Goal: Communication & Community: Participate in discussion

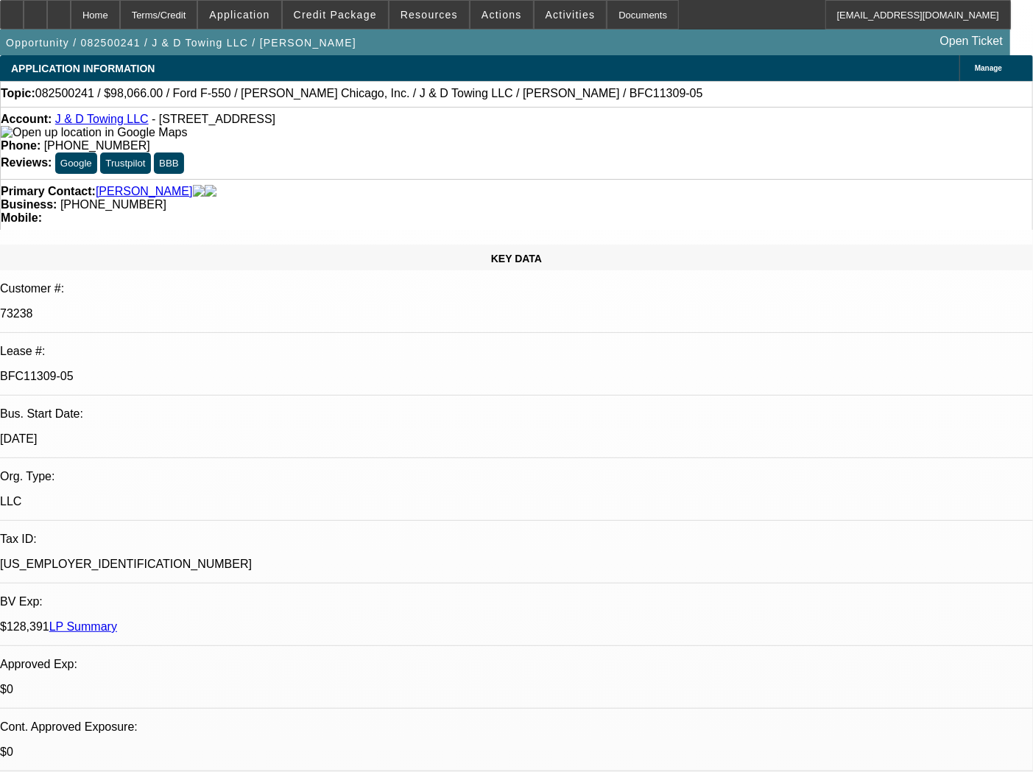
select select "0"
select select "2"
select select "0.1"
select select "4"
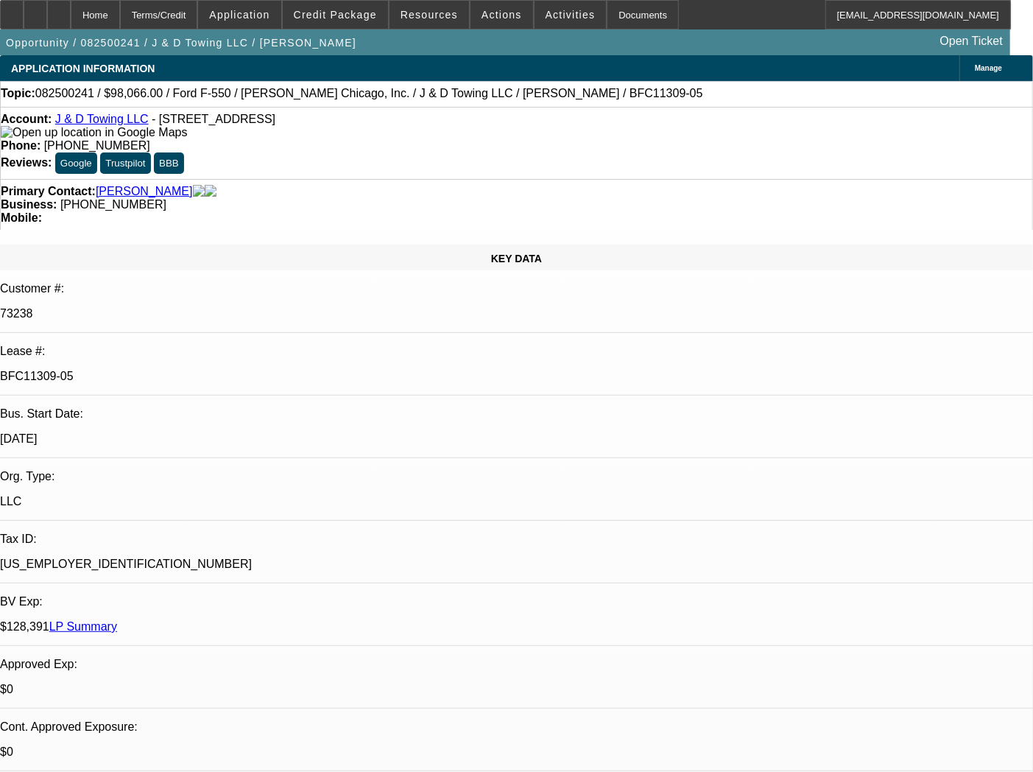
select select "0"
select select "2"
select select "0.1"
select select "4"
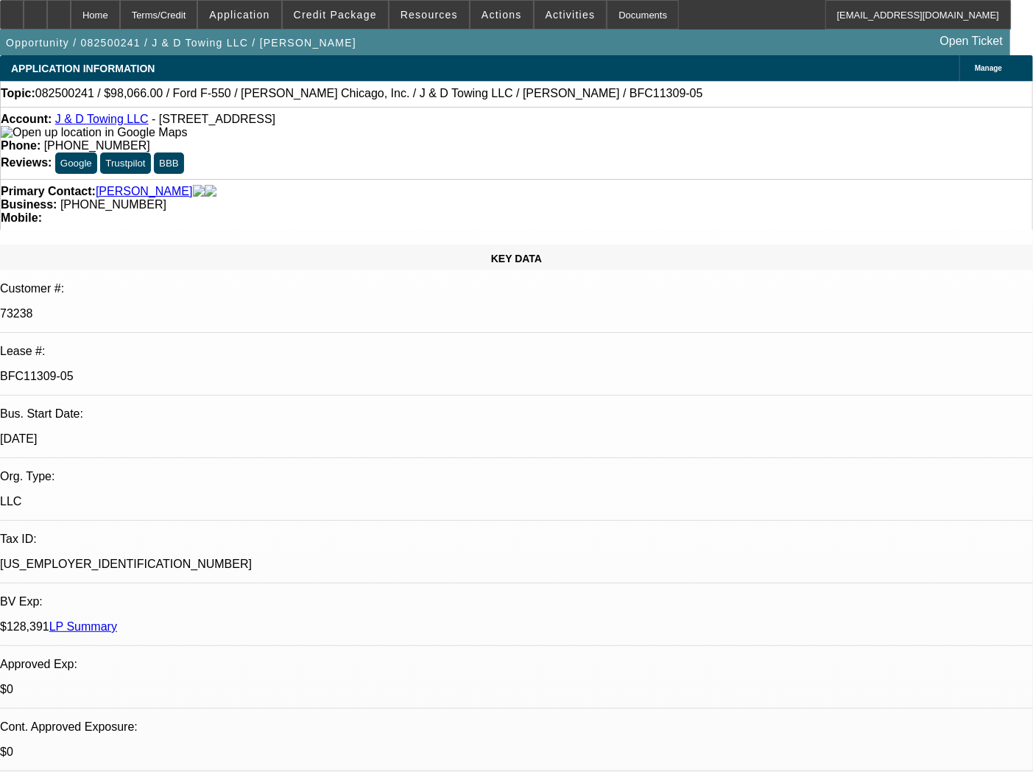
select select "0"
select select "2"
select select "0.1"
select select "4"
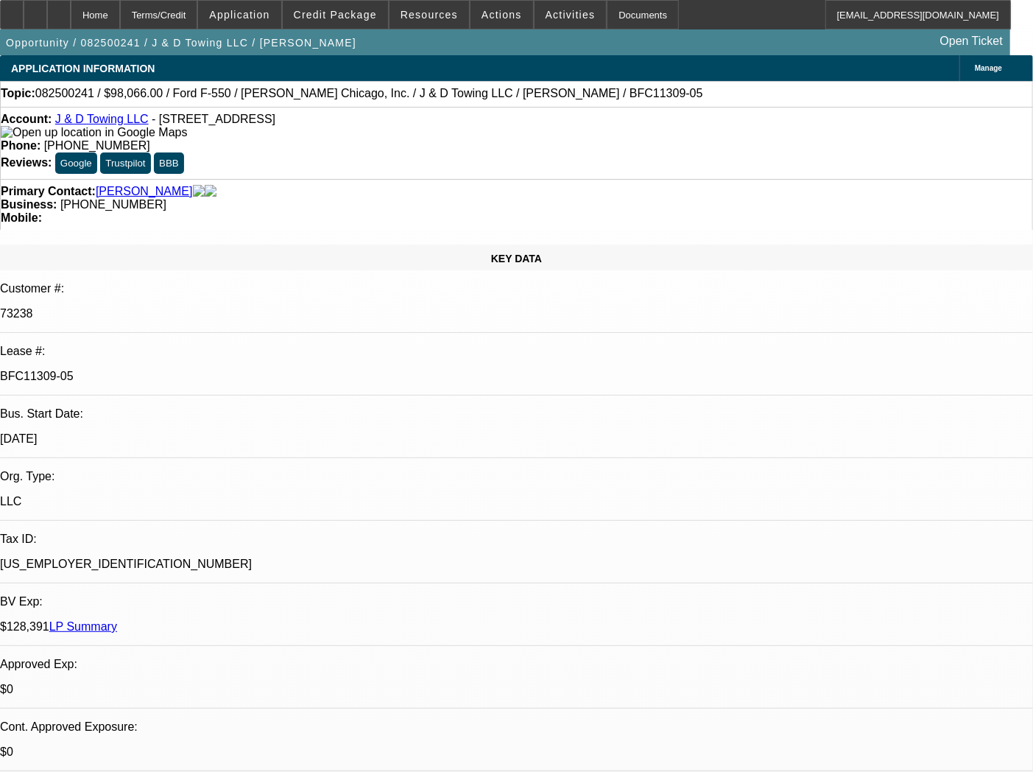
select select "0"
select select "2"
select select "0.1"
select select "4"
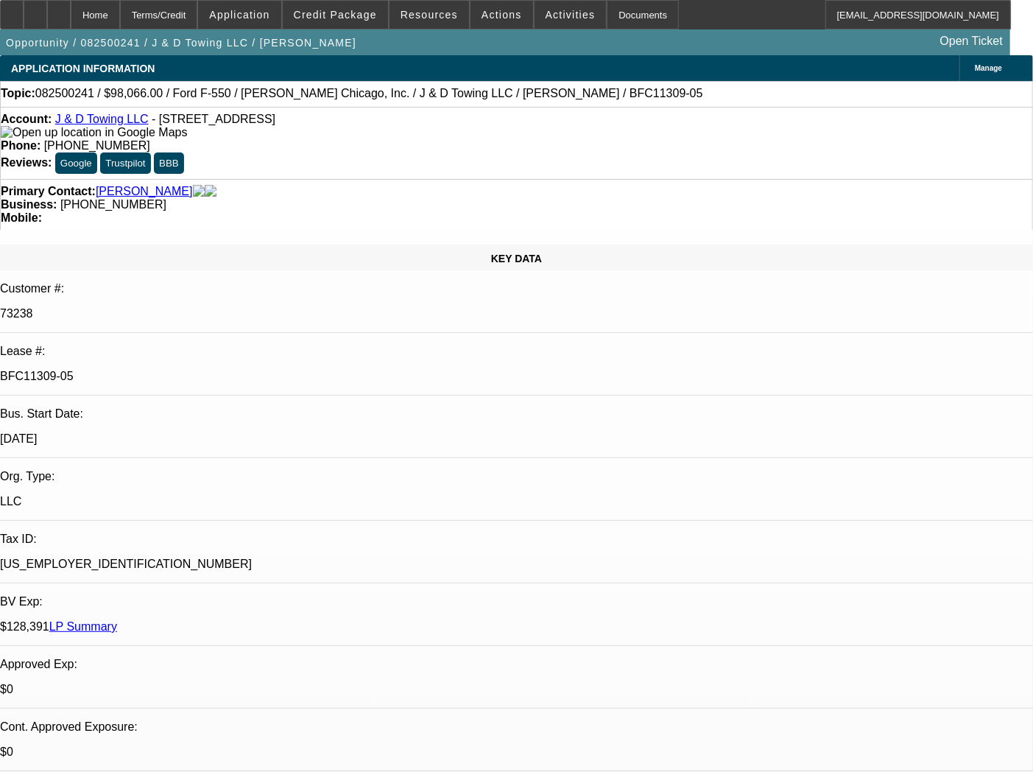
scroll to position [189, 0]
click at [607, 18] on div "Documents" at bounding box center [643, 14] width 72 height 29
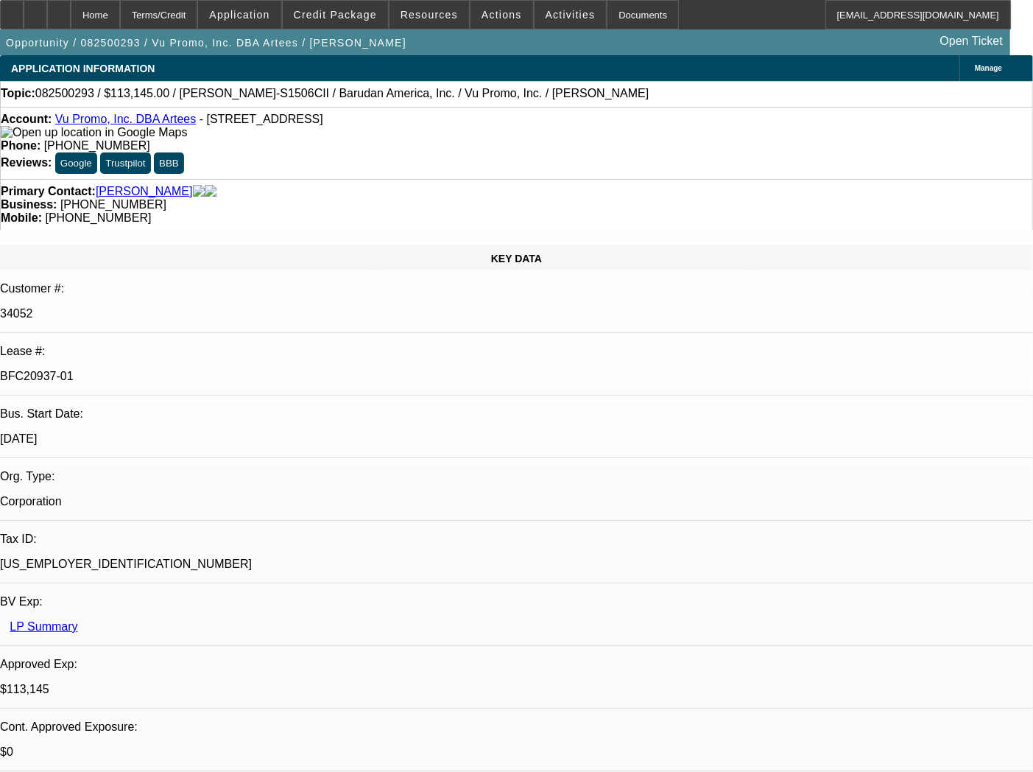
select select "0"
select select "2"
select select "0"
select select "6"
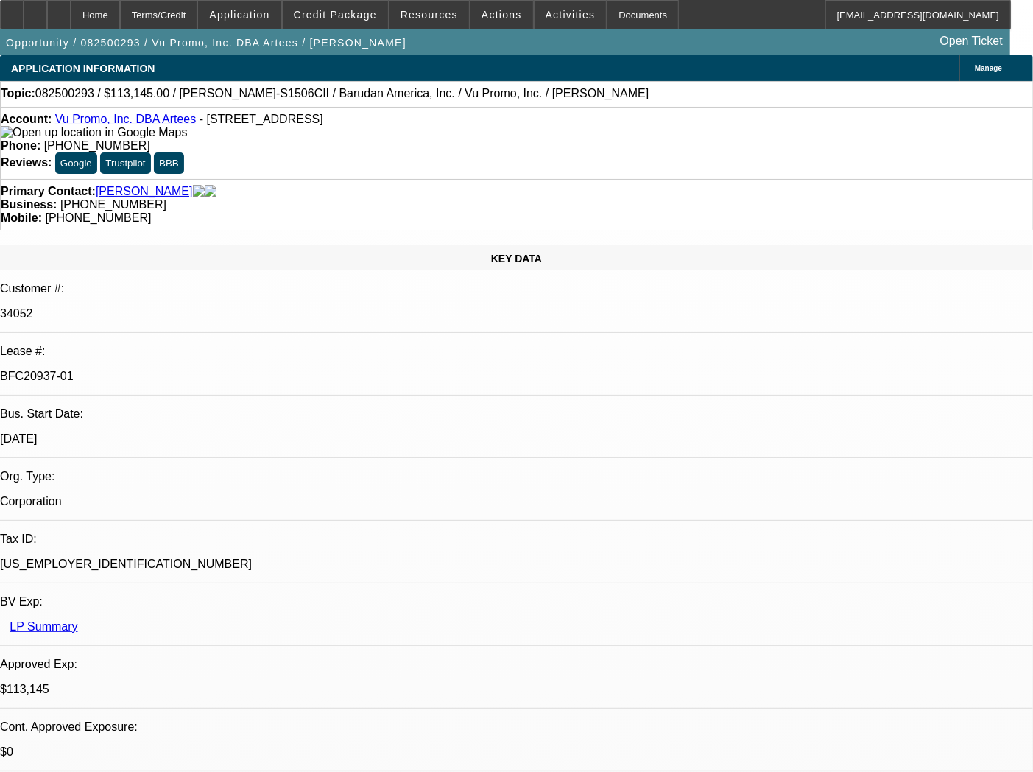
select select "0"
select select "2"
select select "0.1"
select select "4"
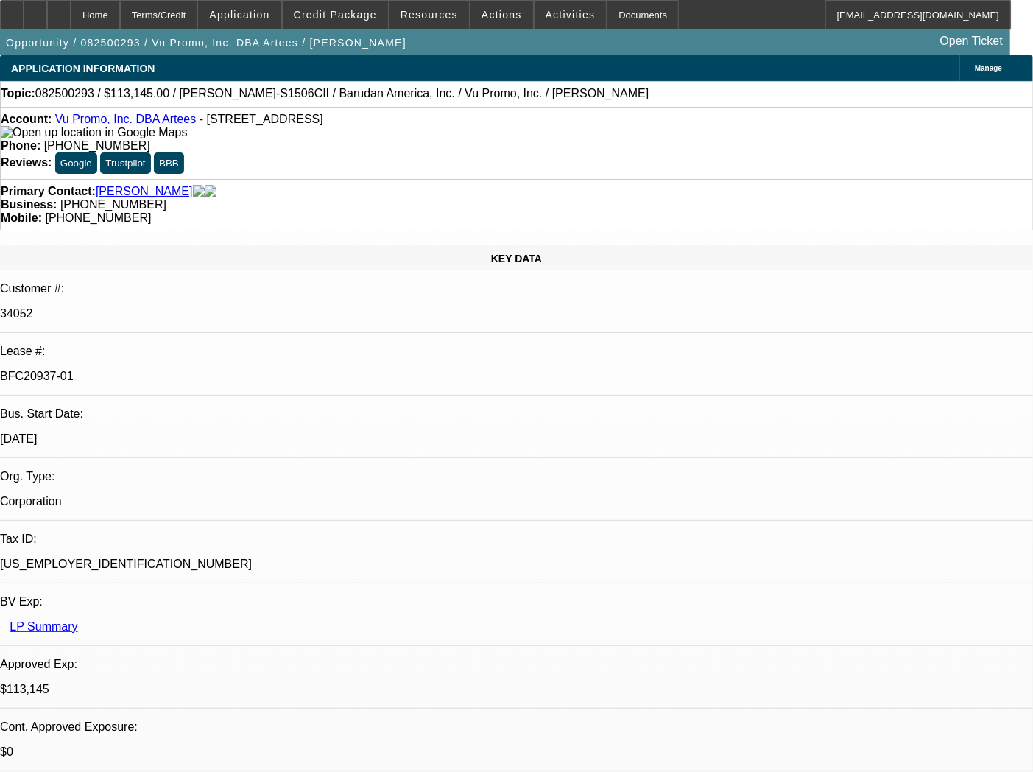
select select "0"
select select "2"
select select "0.1"
select select "4"
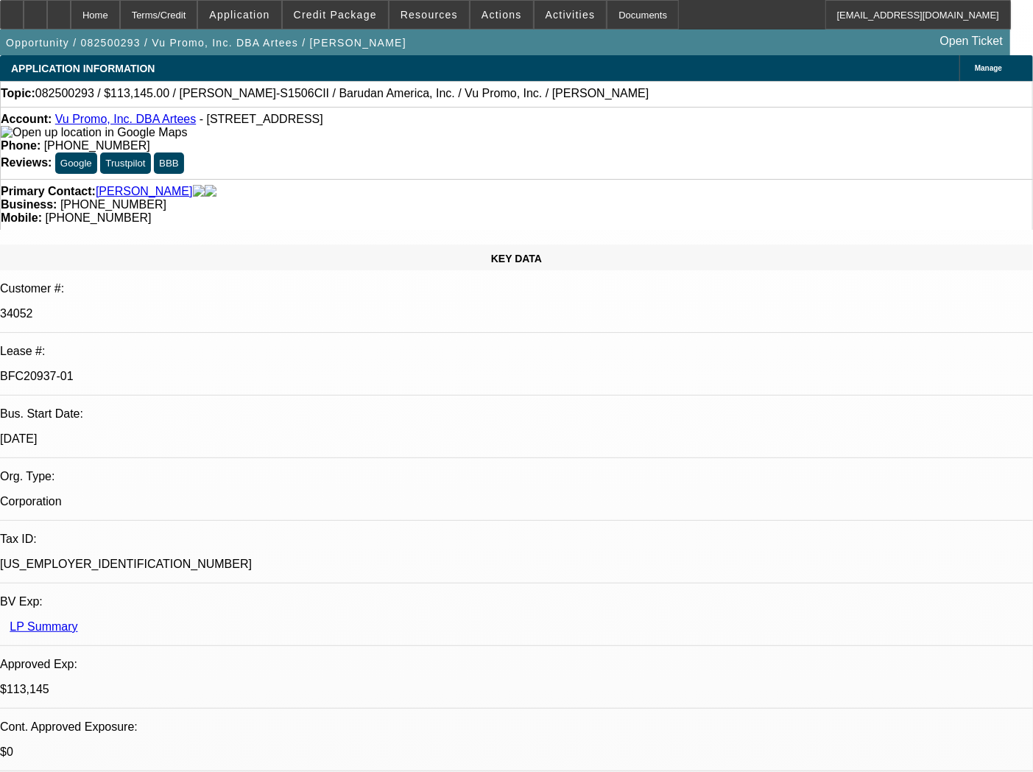
select select "0"
select select "2"
select select "0"
select select "6"
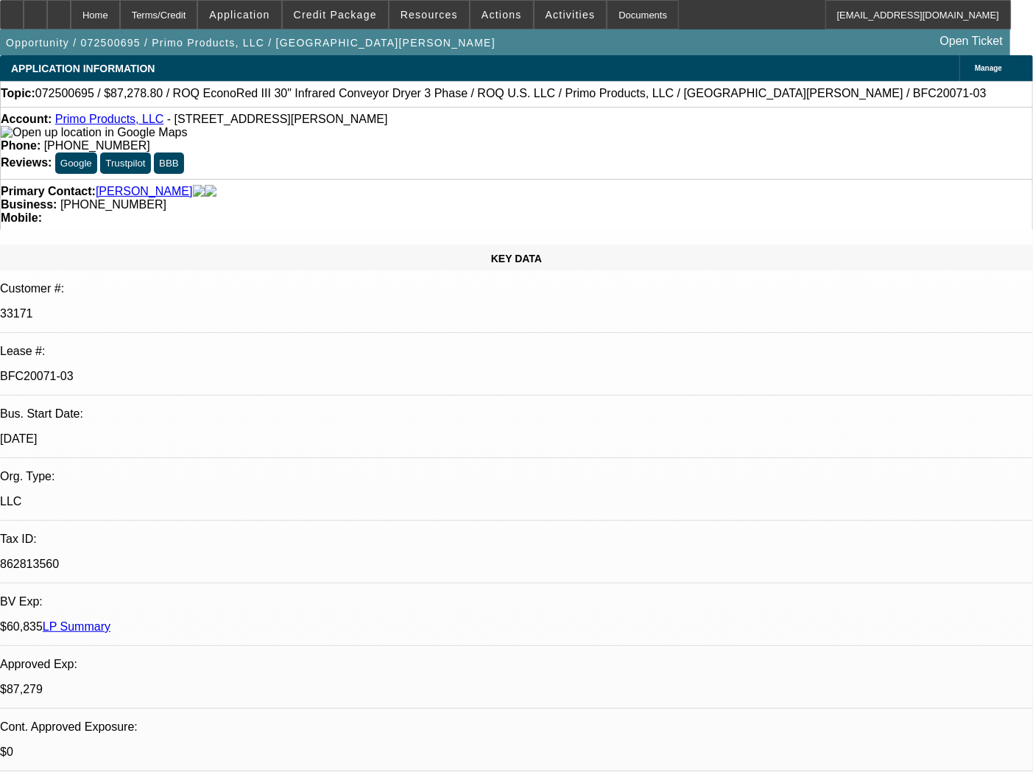
select select "0"
select select "2"
select select "0.1"
select select "4"
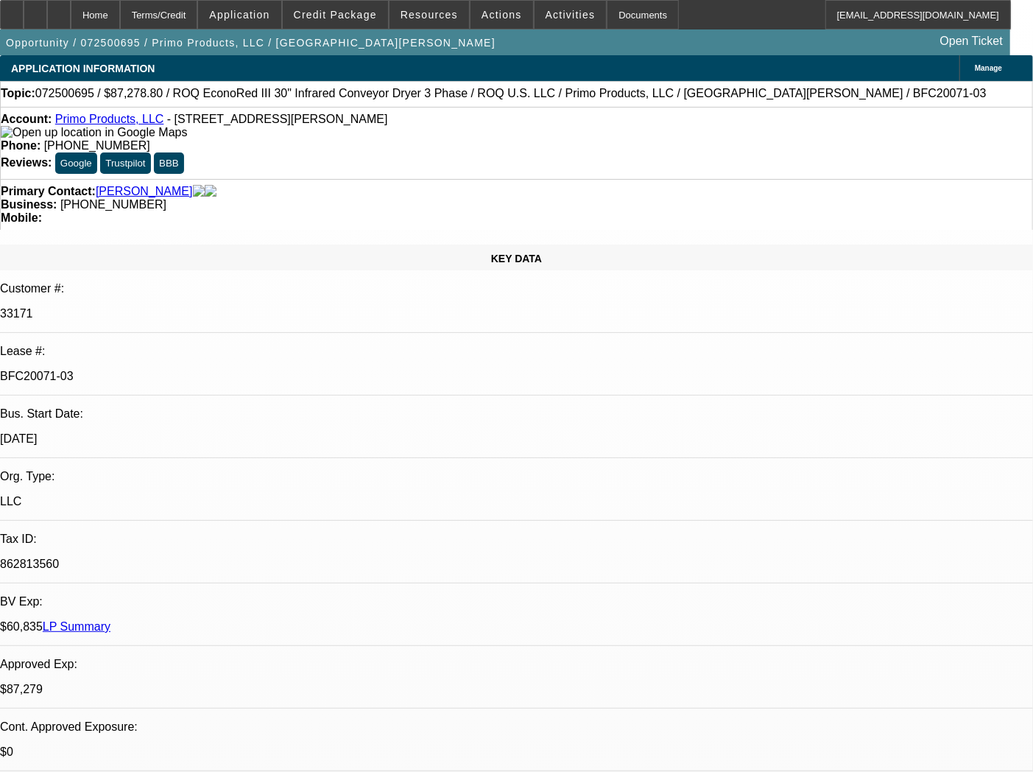
select select "0"
select select "2"
select select "0.1"
select select "4"
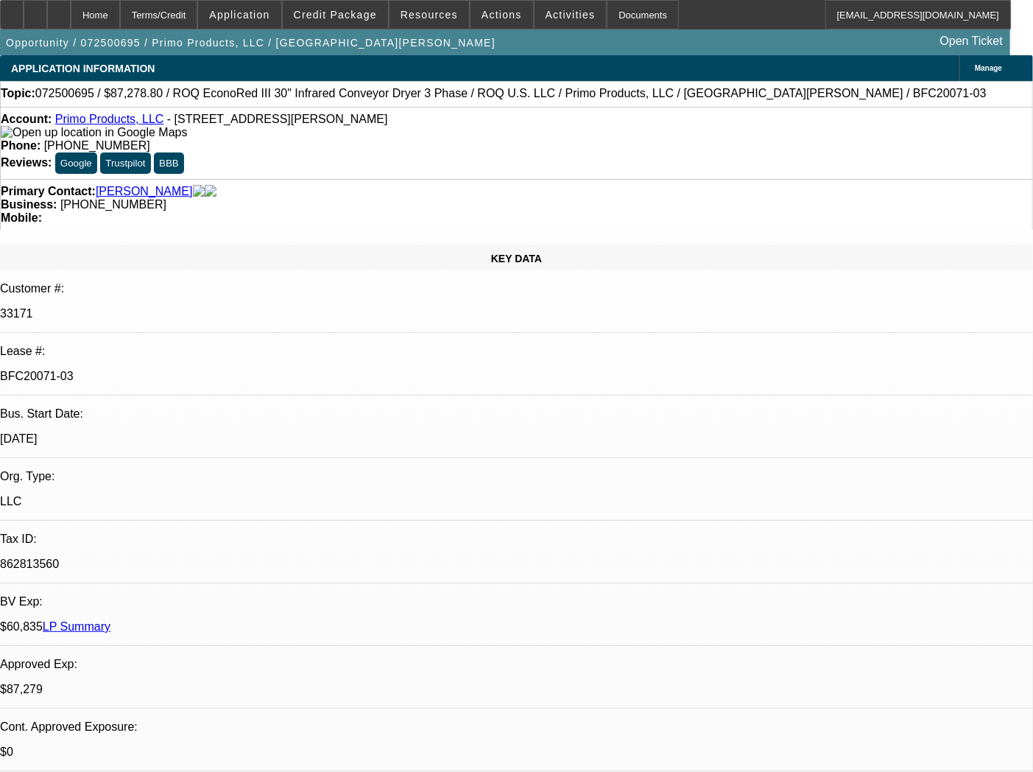
select select "0"
select select "2"
select select "0.1"
select select "4"
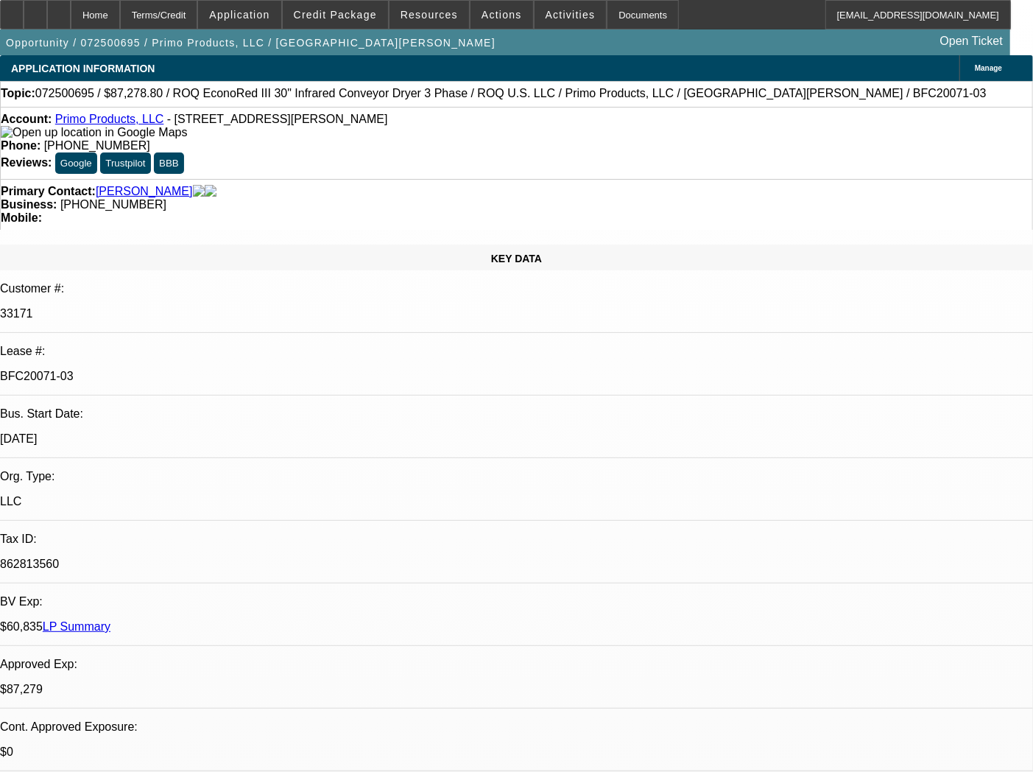
select select "0"
select select "2"
select select "0.1"
select select "4"
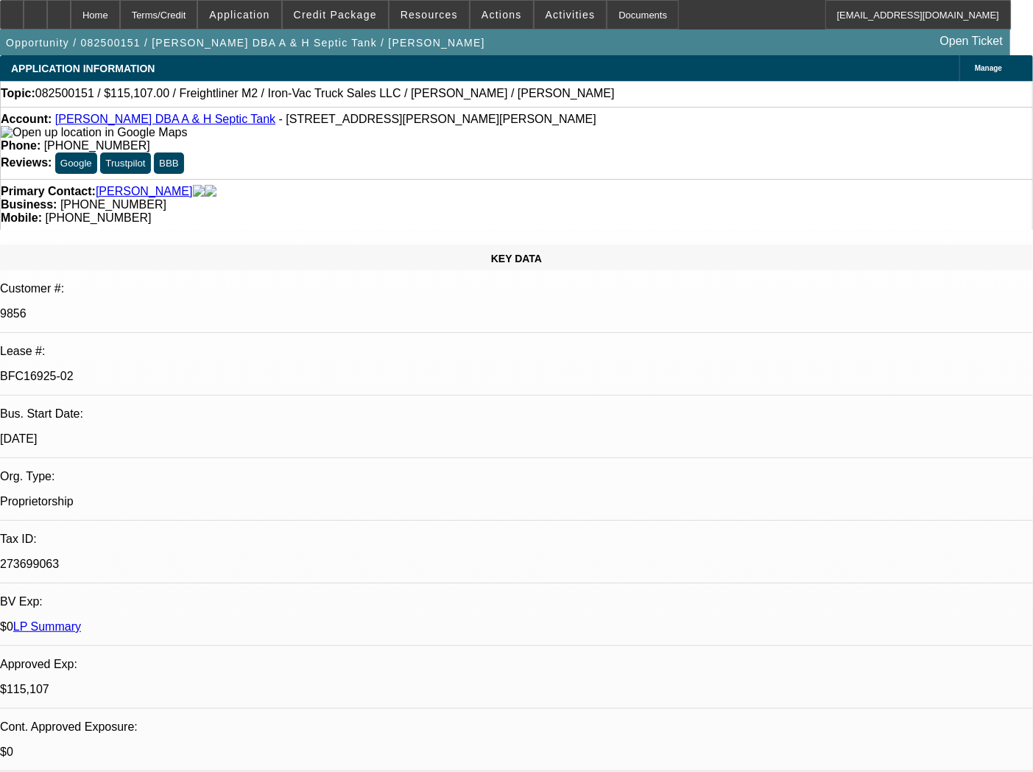
select select "0"
select select "2"
select select "0"
select select "6"
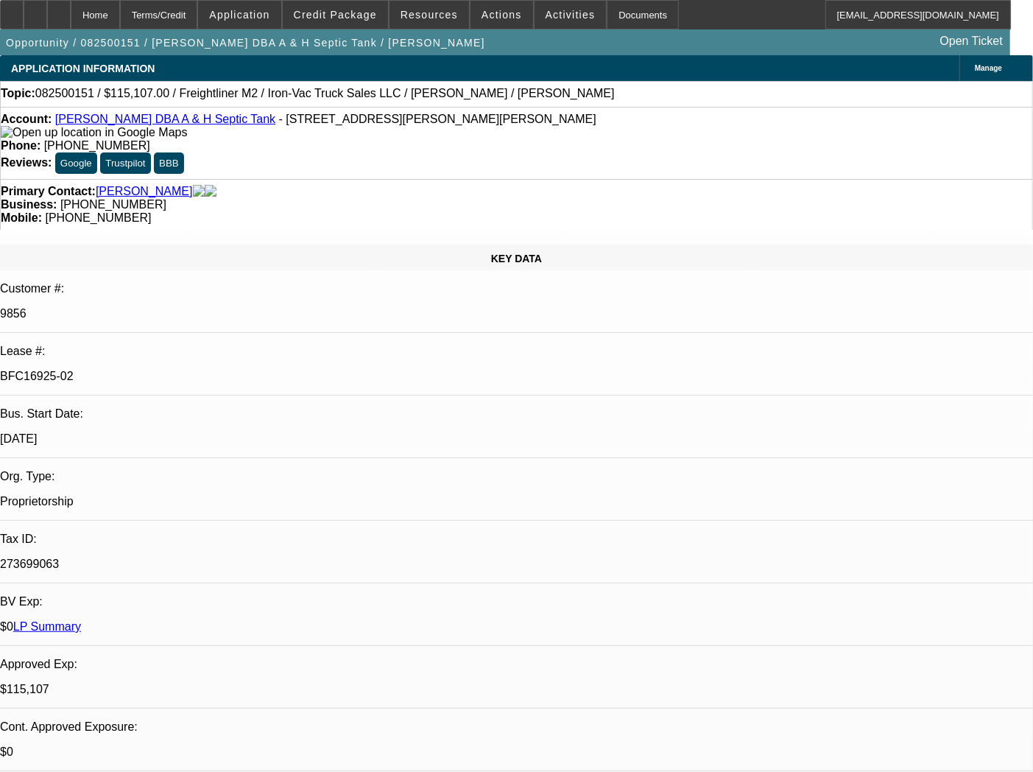
select select "0"
select select "2"
select select "0"
select select "6"
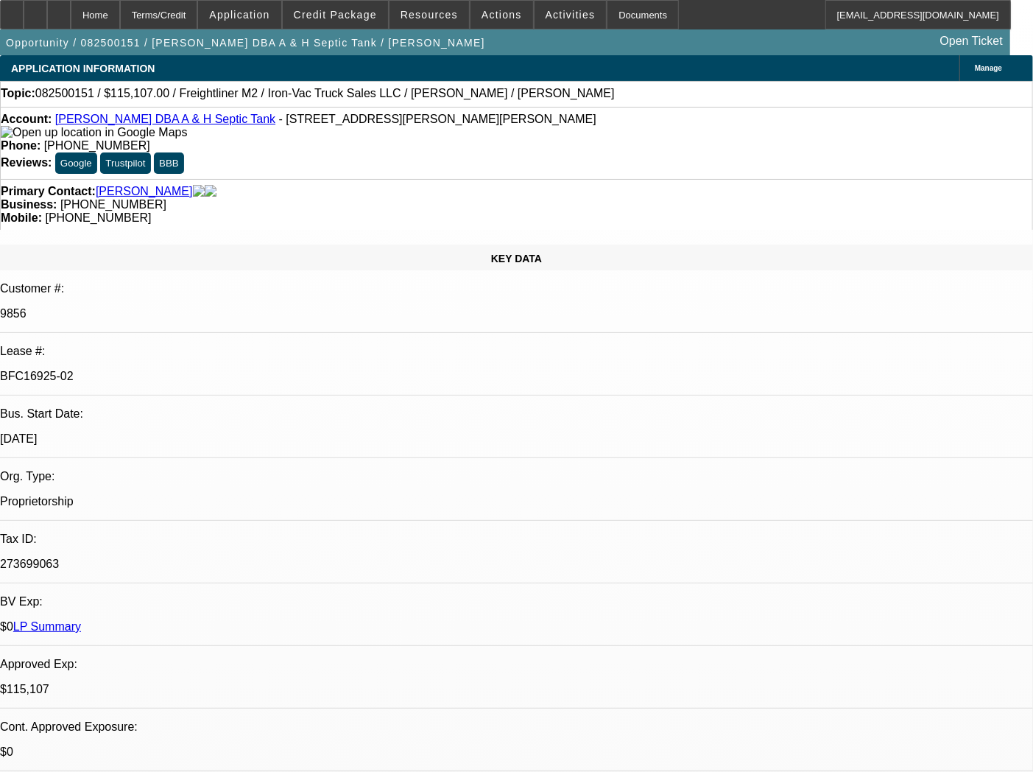
select select "0"
select select "2"
select select "0"
select select "6"
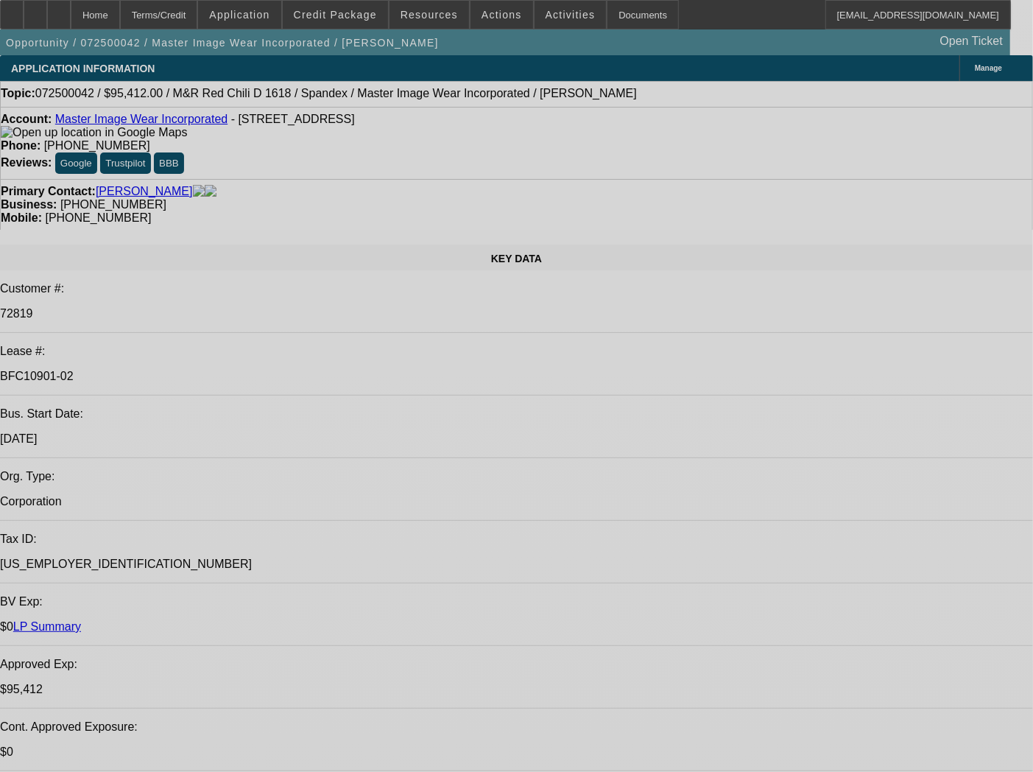
select select "0"
select select "0.1"
select select "4"
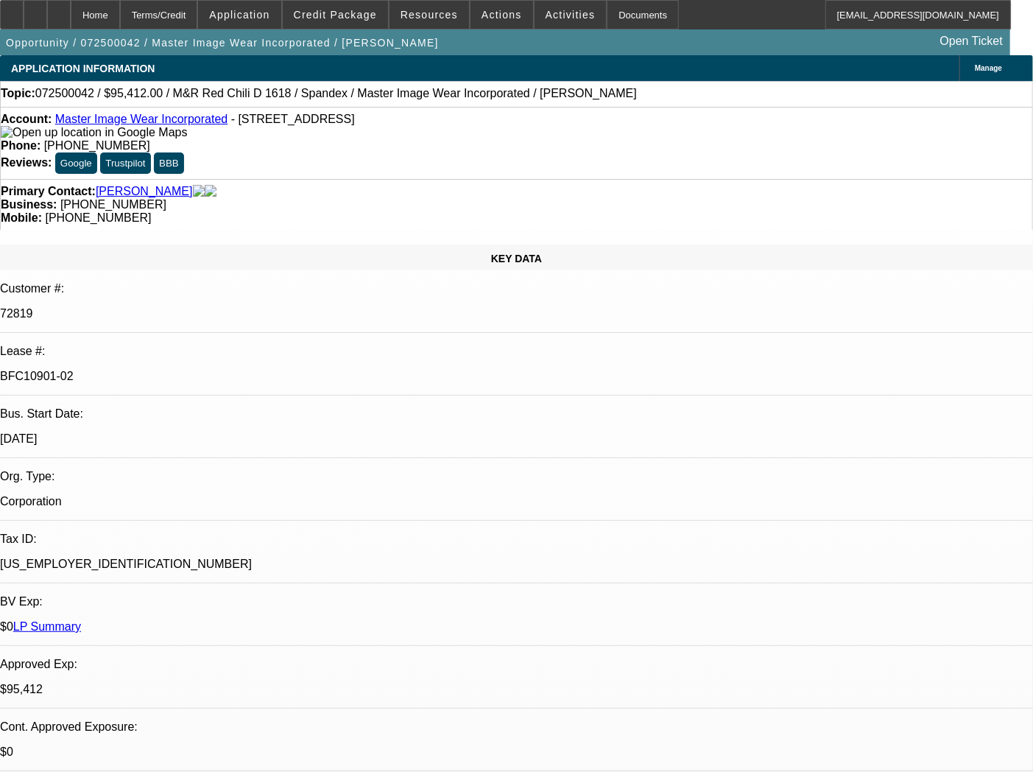
select select "0"
select select "0.1"
select select "4"
select select "0"
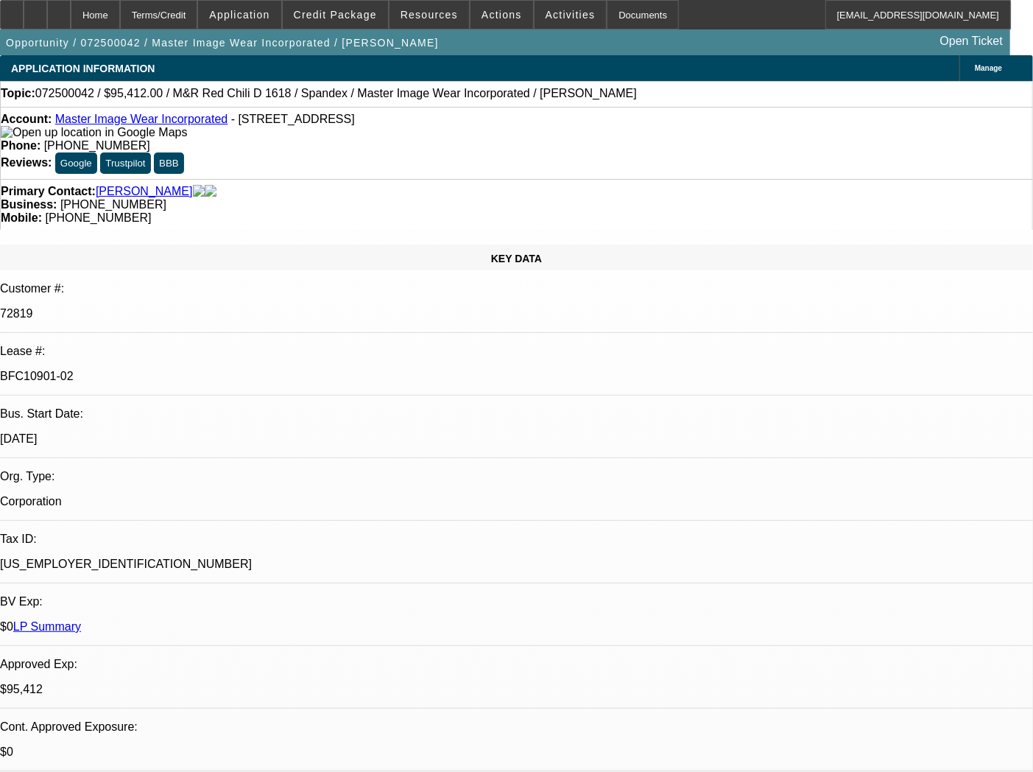
select select "0"
select select "3"
select select "0.1"
select select "4"
select select "0"
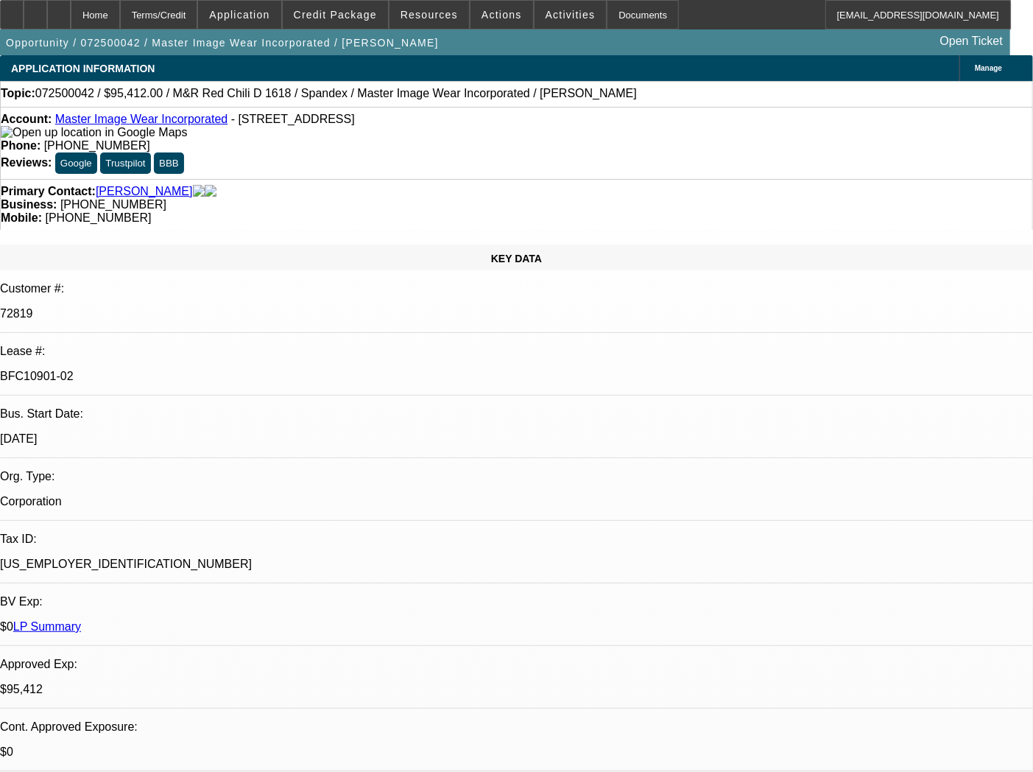
select select "0"
select select "3"
select select "0.1"
select select "4"
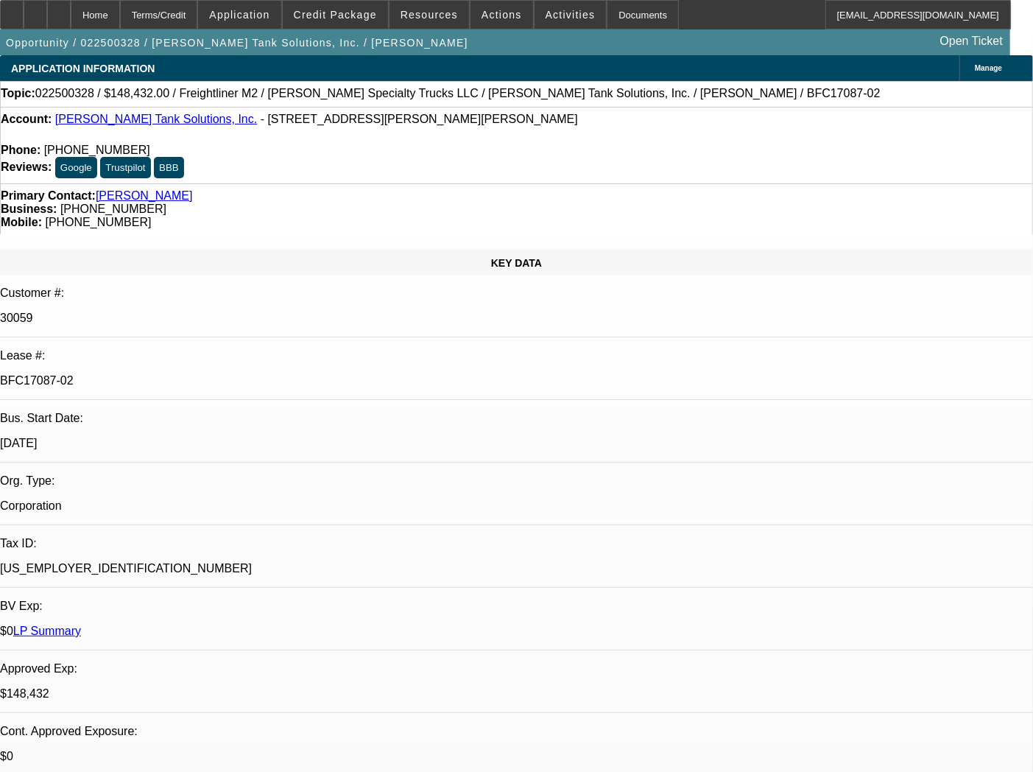
select select "0"
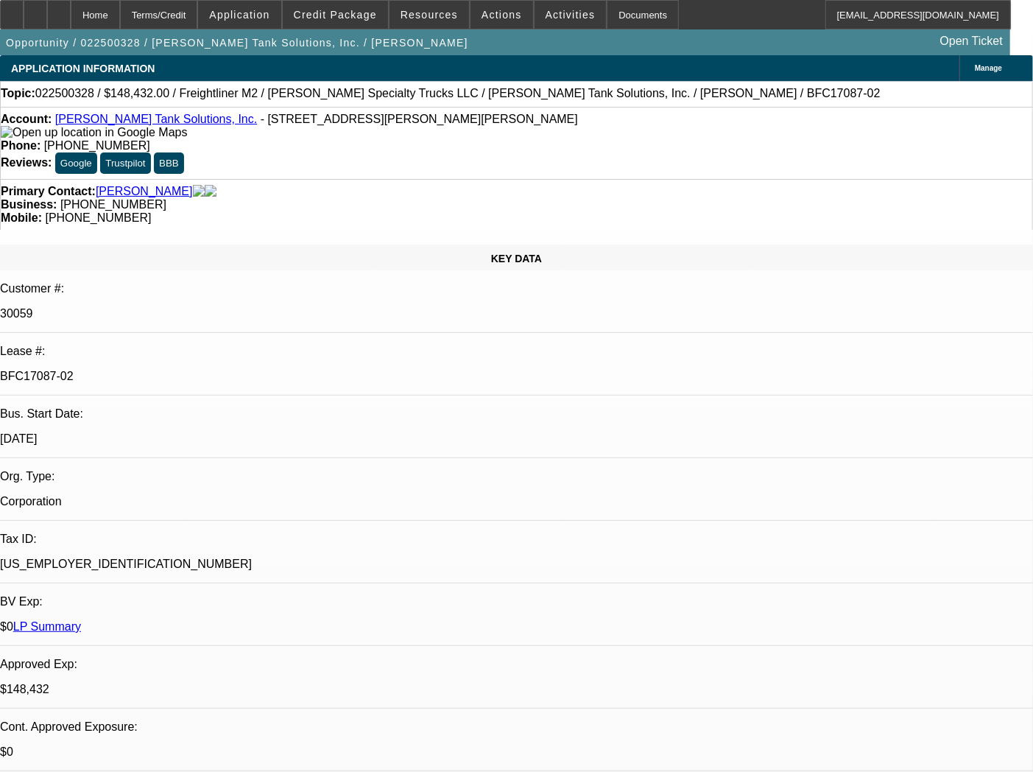
select select "2"
select select "0"
select select "6"
select select "0"
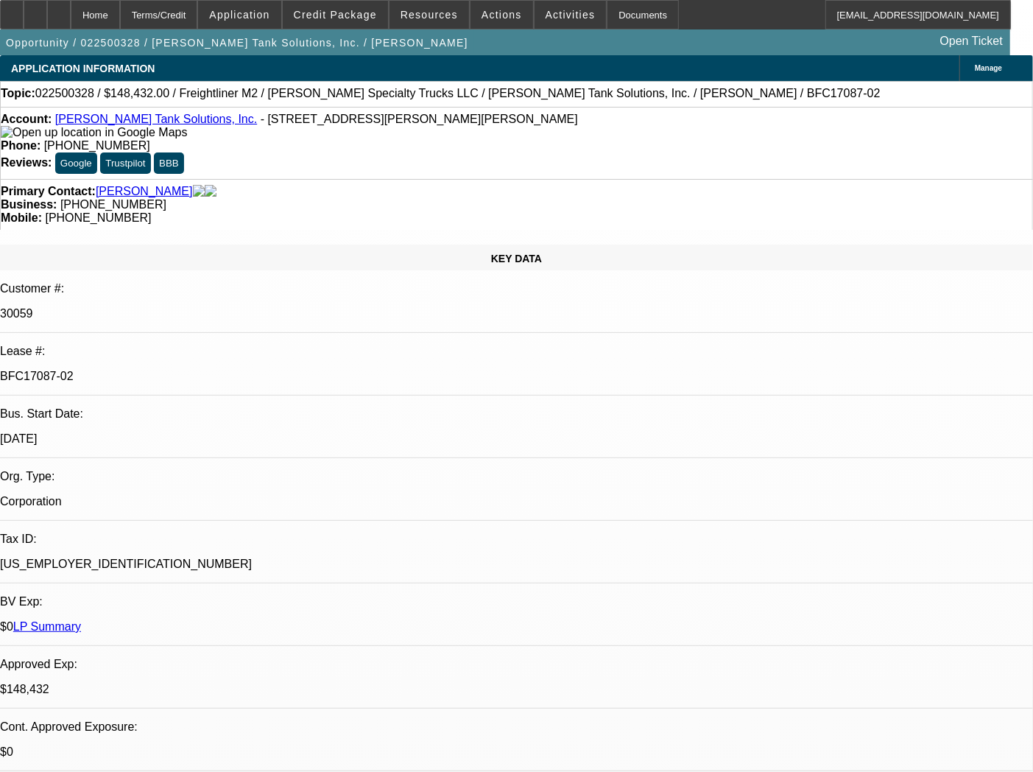
select select "2"
select select "0"
select select "6"
select select "0"
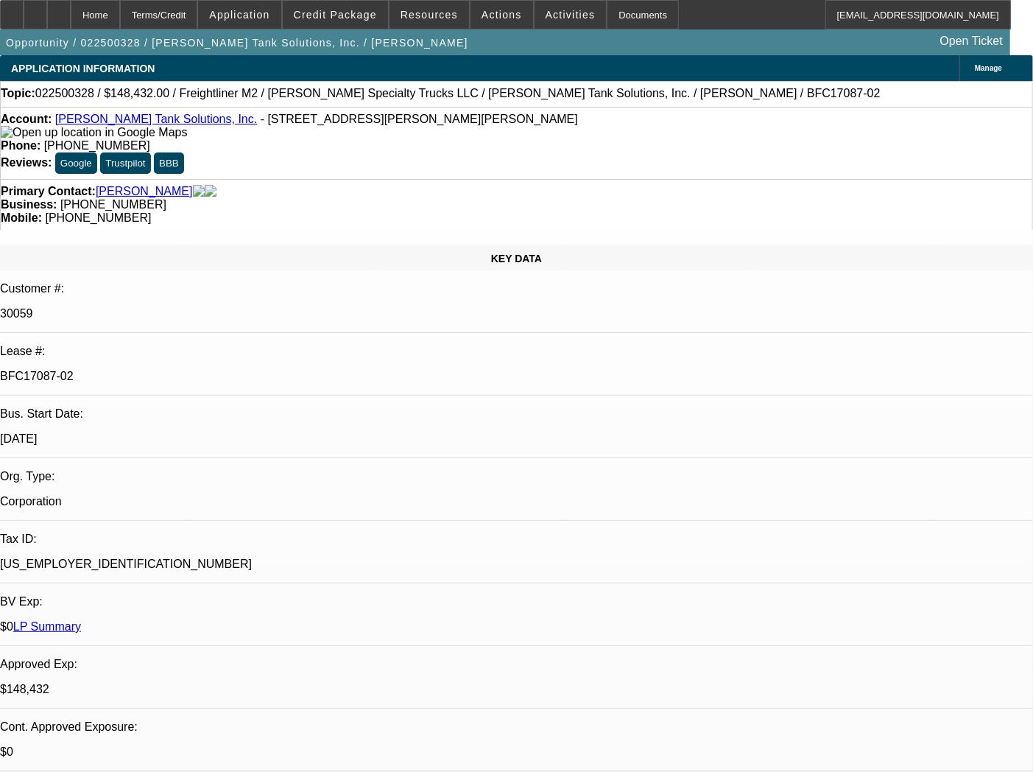
select select "2"
select select "0"
select select "6"
select select "0"
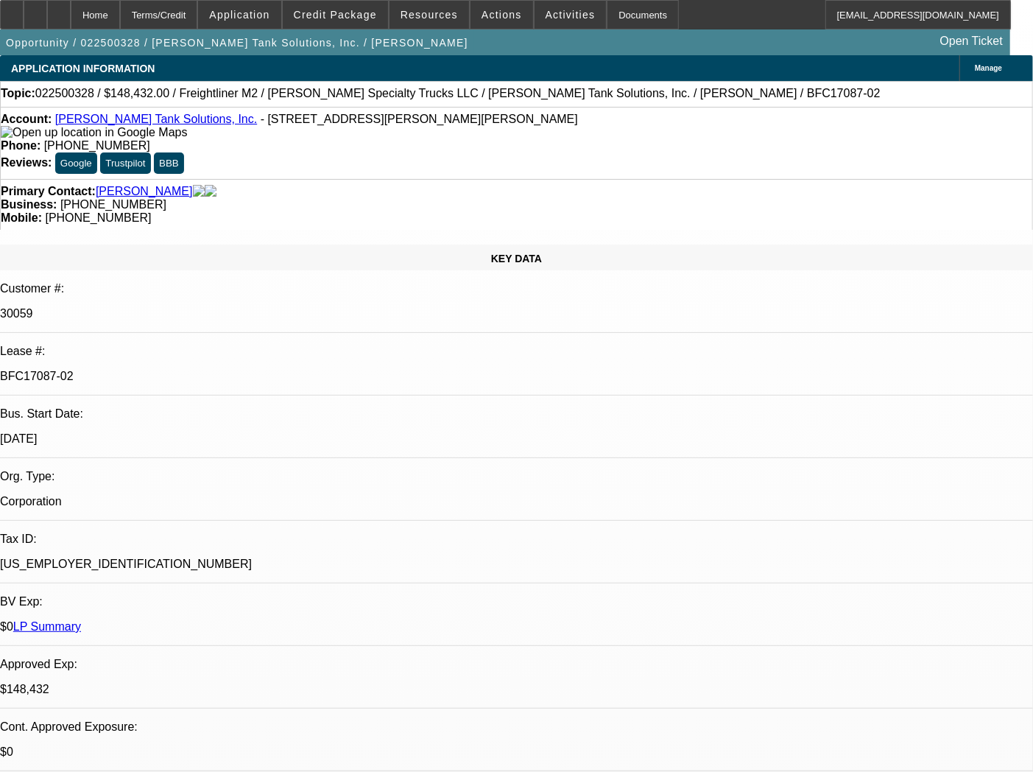
select select "2"
select select "0"
select select "6"
